Goal: Task Accomplishment & Management: Use online tool/utility

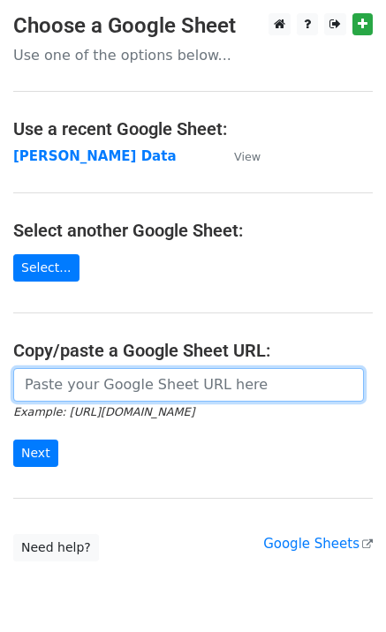
click at [92, 387] on input "url" at bounding box center [188, 385] width 350 height 34
paste input "https://docs.google.com/spreadsheets/d/1Ken92x-fsdBwPq8425uLzeon7QAVa5789UdLiBg…"
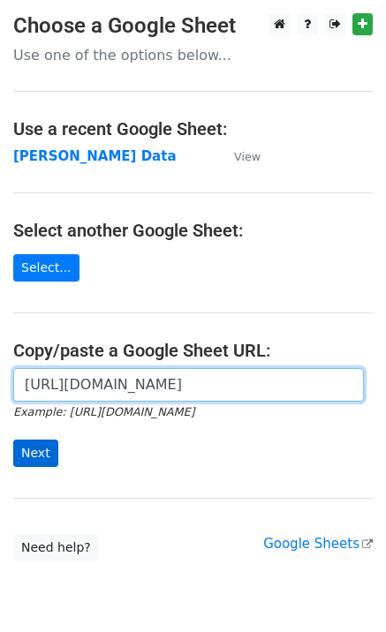
scroll to position [0, 527]
type input "https://docs.google.com/spreadsheets/d/1Ken92x-fsdBwPq8425uLzeon7QAVa5789UdLiBg…"
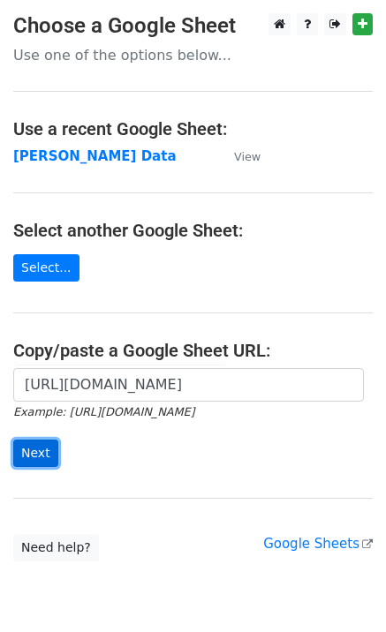
scroll to position [0, 0]
drag, startPoint x: 38, startPoint y: 449, endPoint x: 49, endPoint y: 449, distance: 10.6
click at [37, 449] on input "Next" at bounding box center [35, 453] width 45 height 27
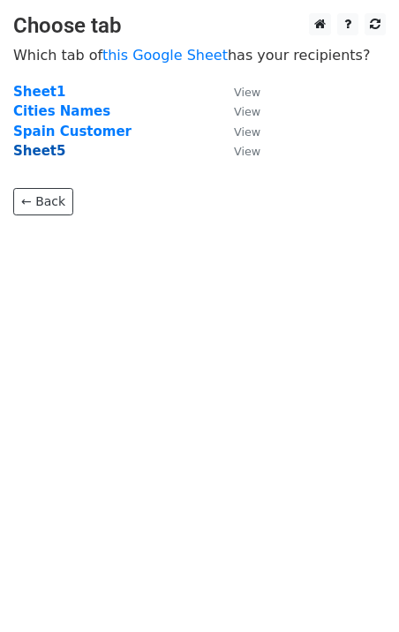
click at [34, 149] on strong "Sheet5" at bounding box center [39, 151] width 52 height 16
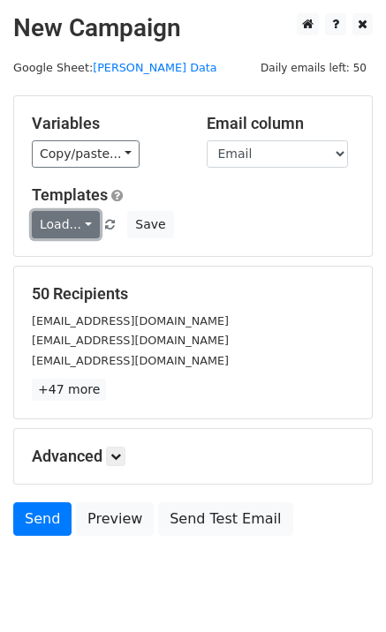
click at [62, 237] on link "Load..." at bounding box center [66, 224] width 68 height 27
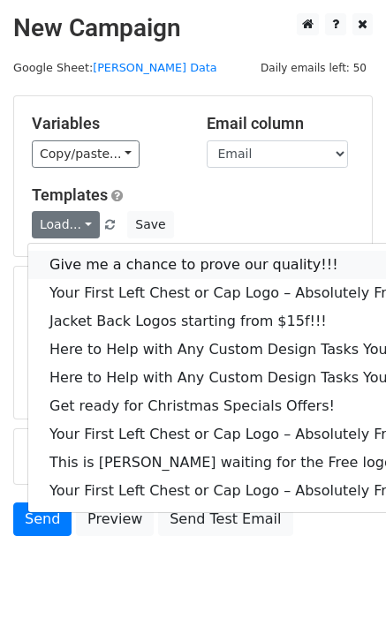
click at [109, 261] on link "Give me a chance to prove our quality!!!" at bounding box center [238, 265] width 421 height 28
